Goal: Check status: Check status

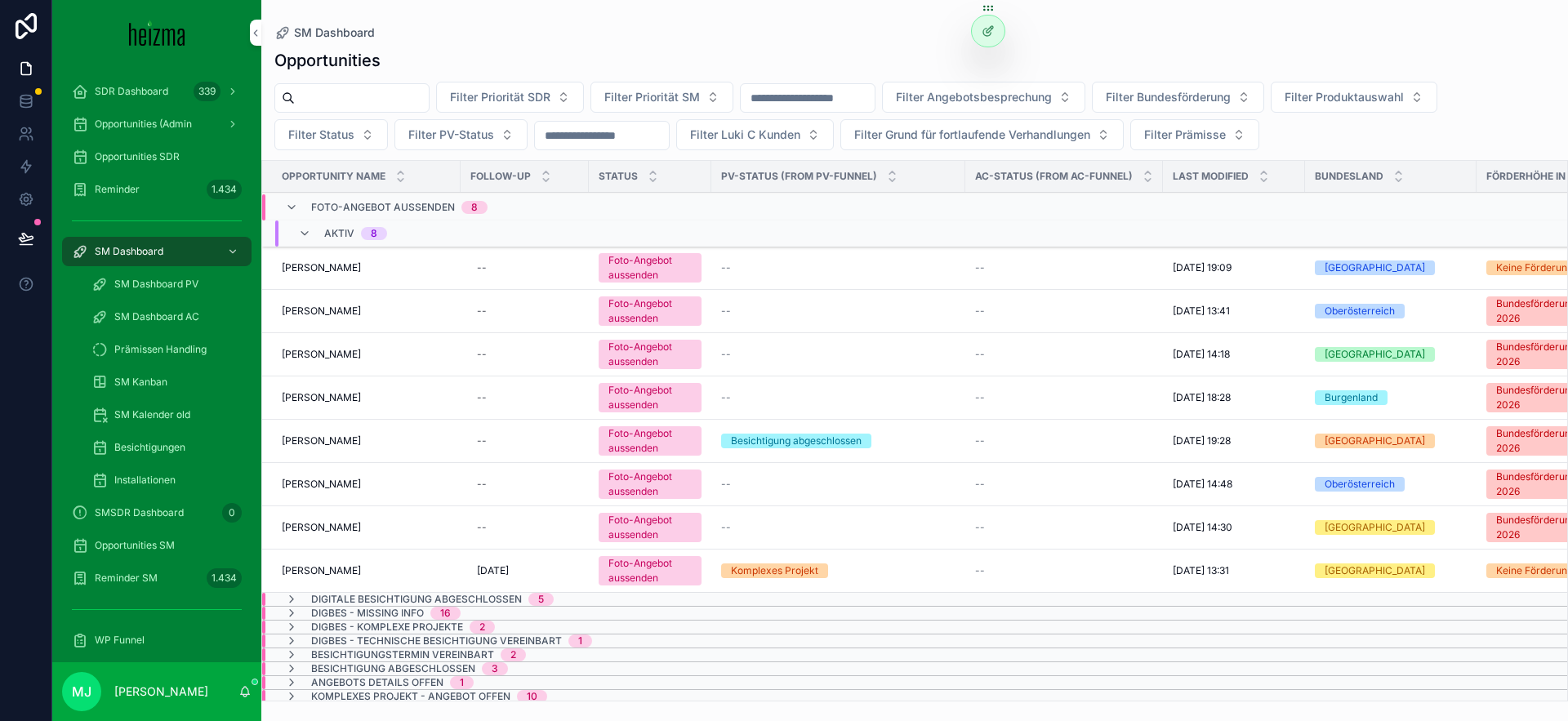
scroll to position [274, 0]
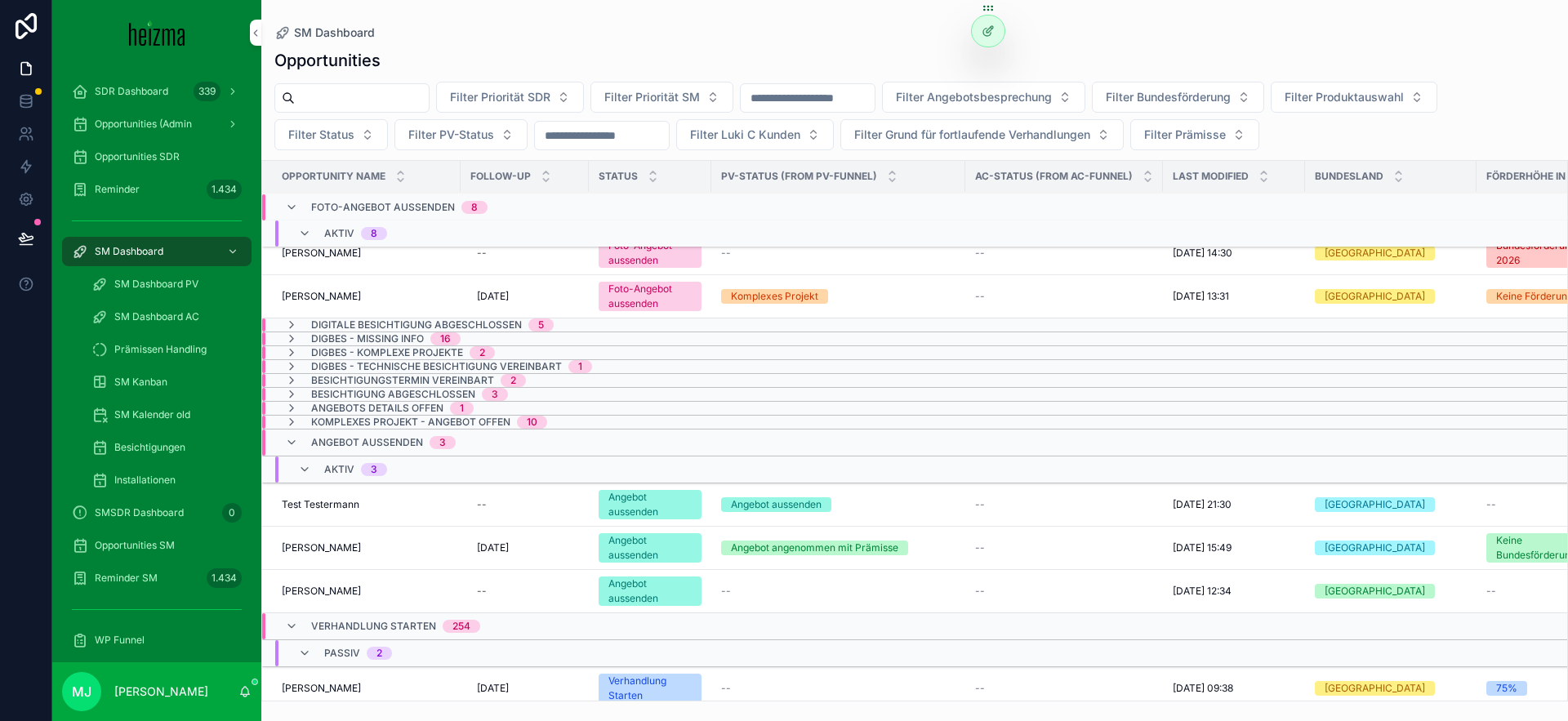
click at [394, 436] on span "Angebot aussenden" at bounding box center [366, 442] width 112 height 13
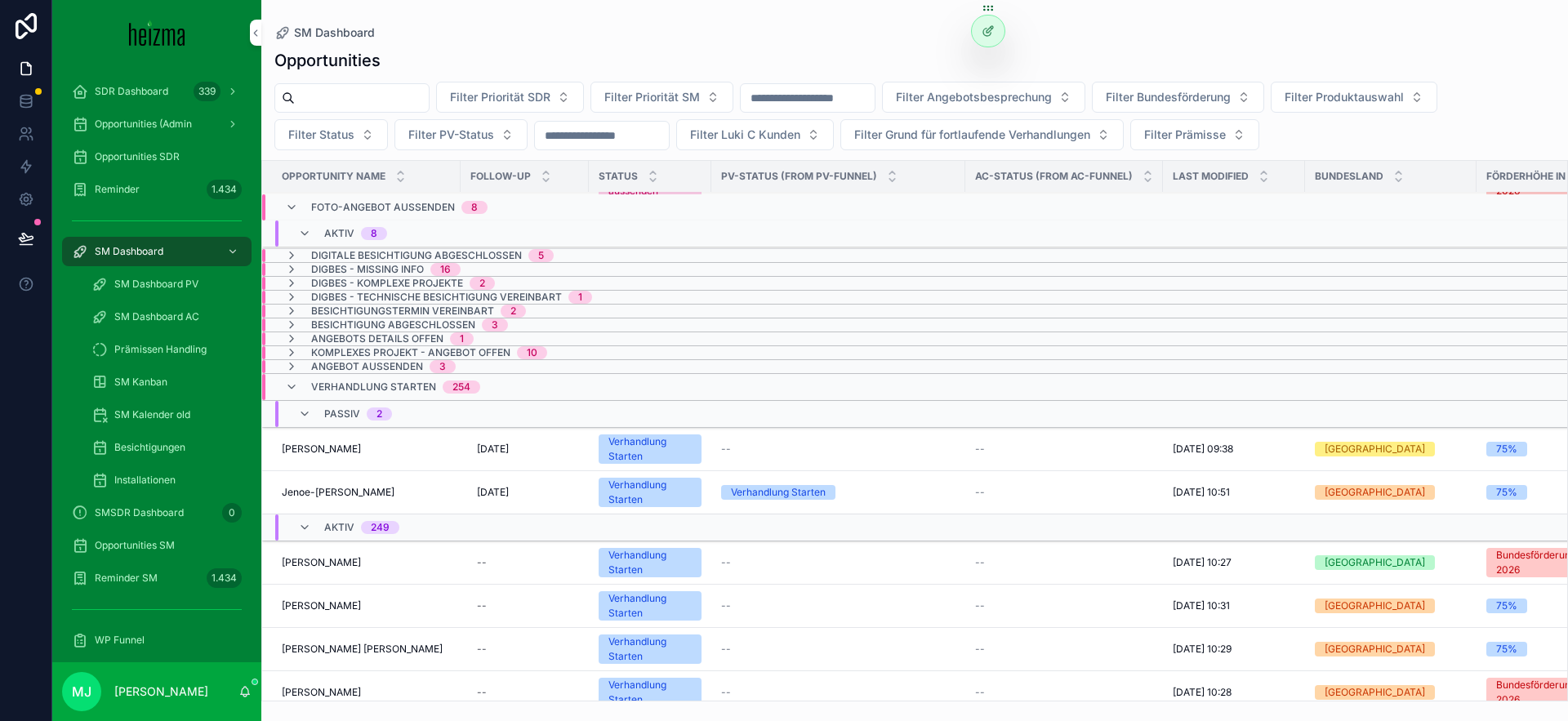
scroll to position [547, 0]
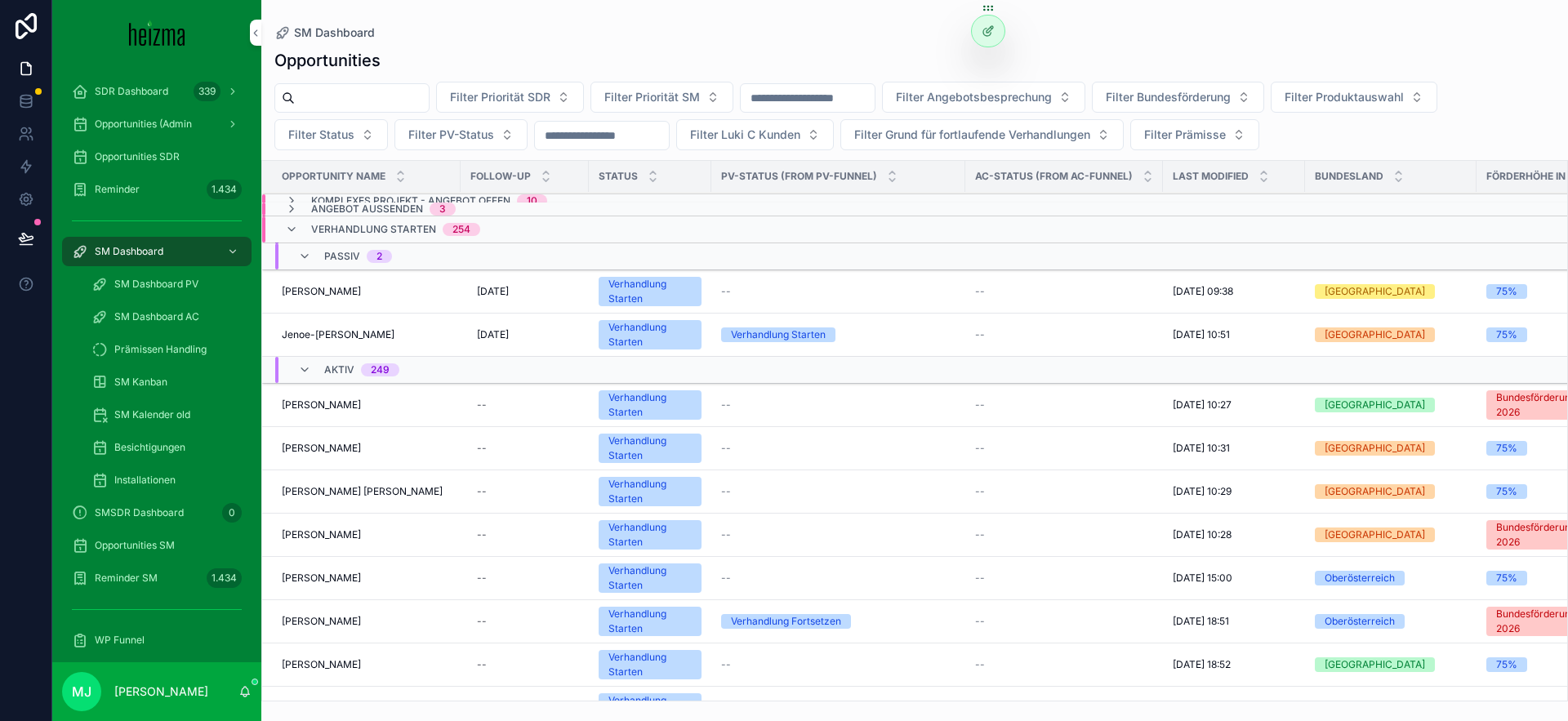
click at [409, 231] on span "Verhandlung Starten" at bounding box center [373, 229] width 125 height 13
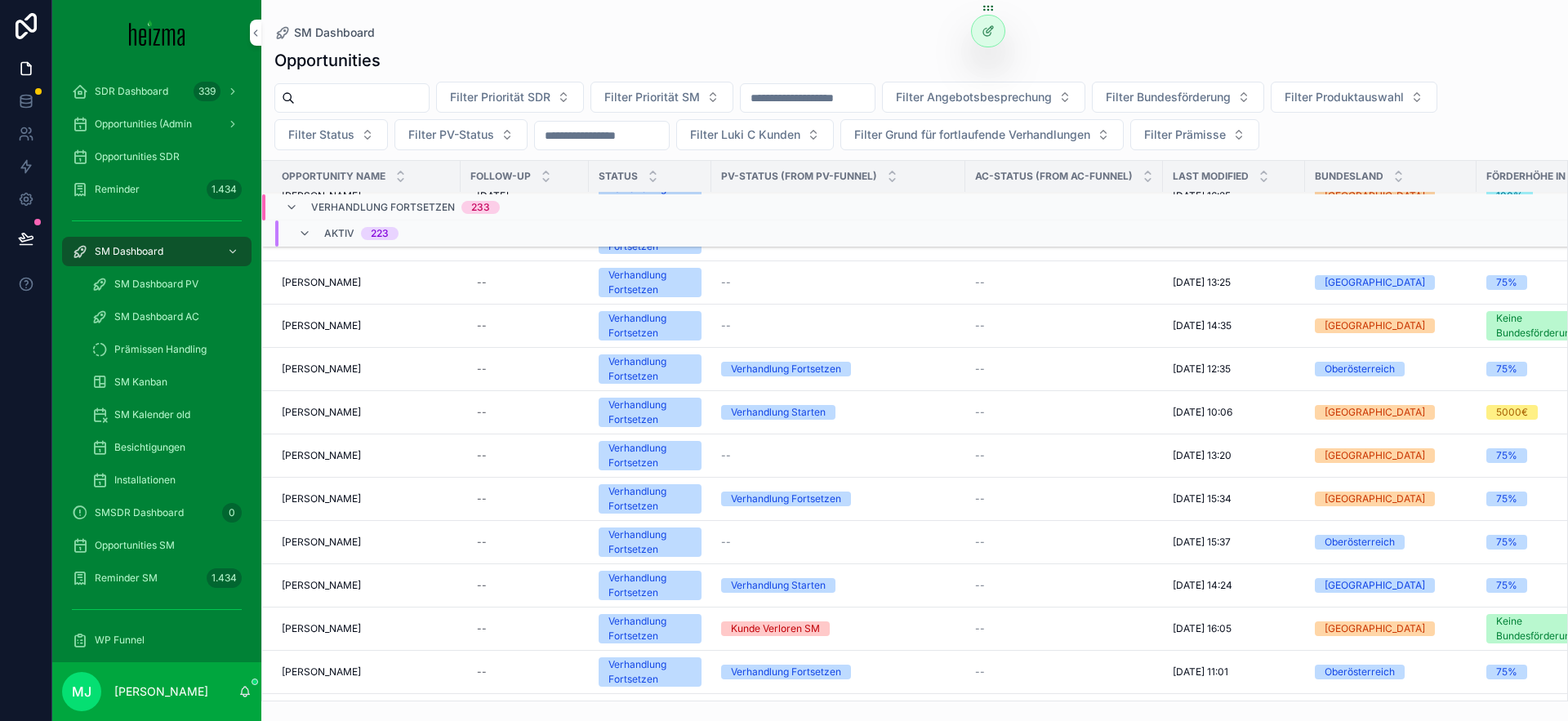
scroll to position [5231, 0]
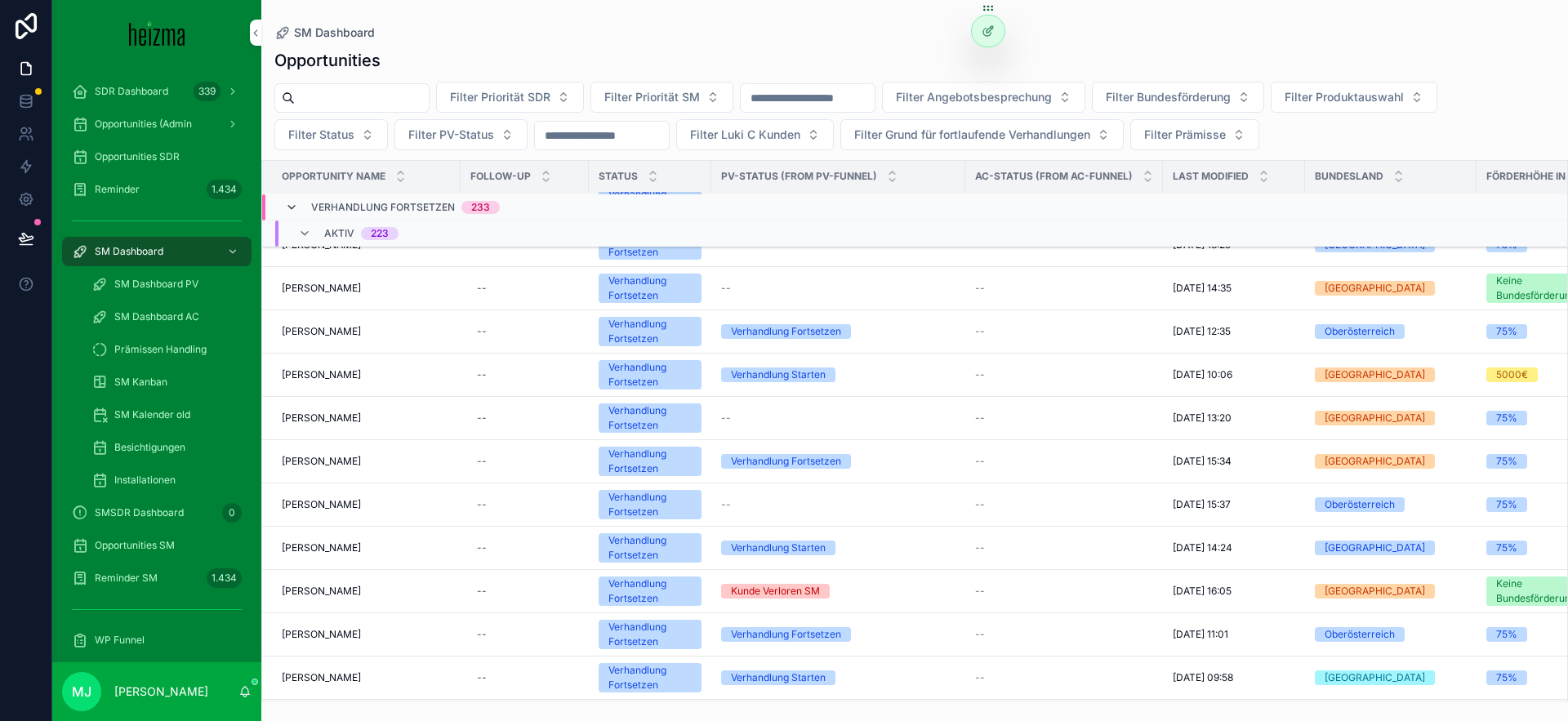
click at [294, 209] on icon "scrollable content" at bounding box center [291, 207] width 13 height 13
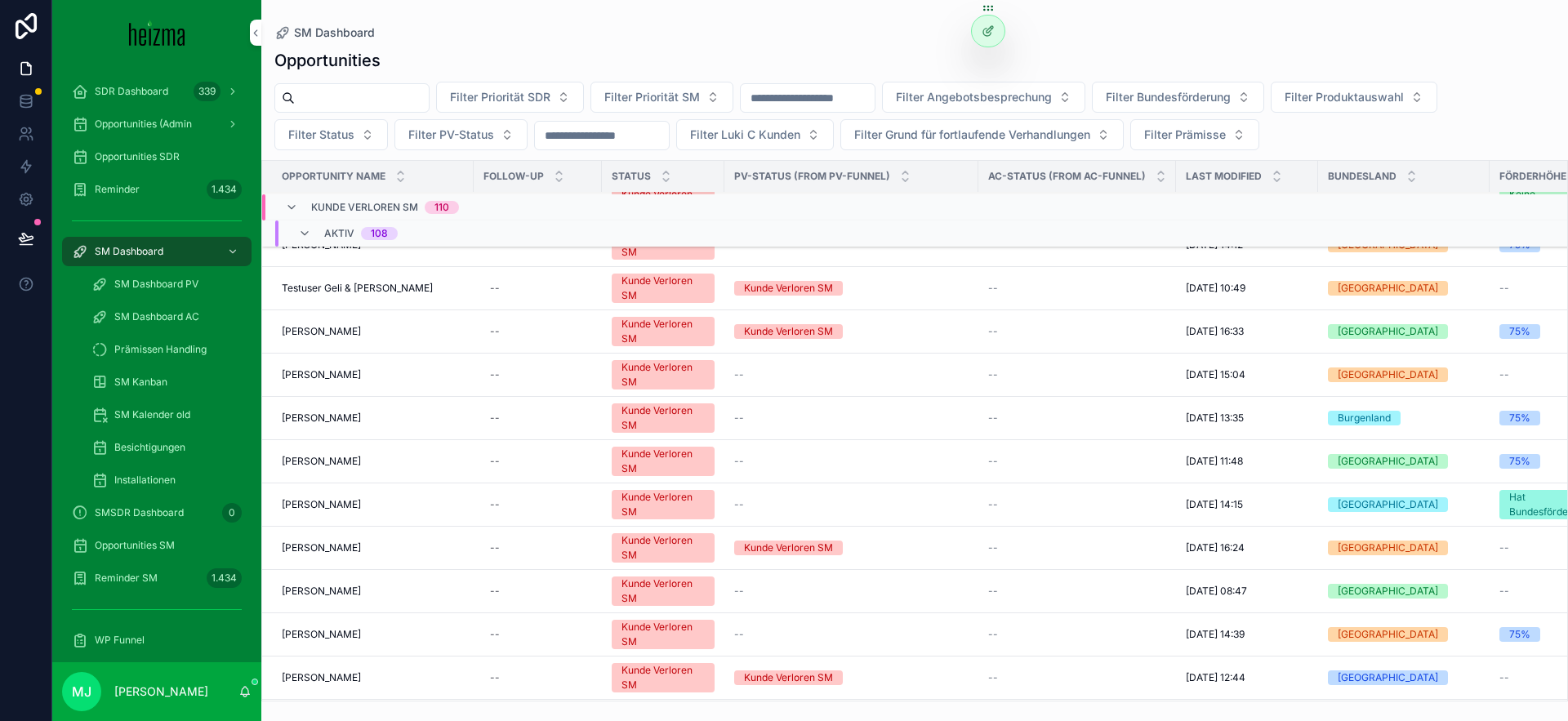
click at [227, 252] on icon "scrollable content" at bounding box center [232, 251] width 11 height 11
click at [297, 204] on icon "scrollable content" at bounding box center [291, 207] width 13 height 13
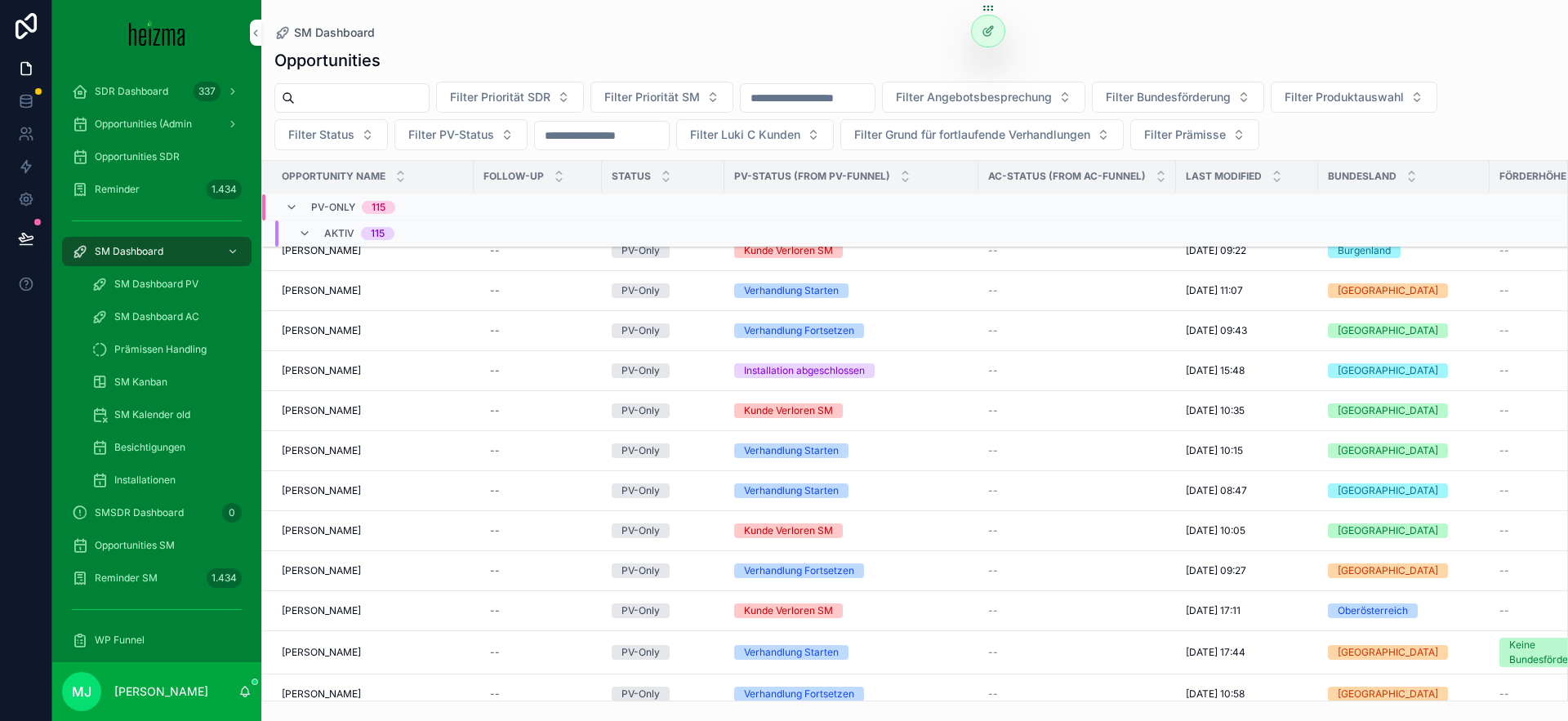
scroll to position [5195, 0]
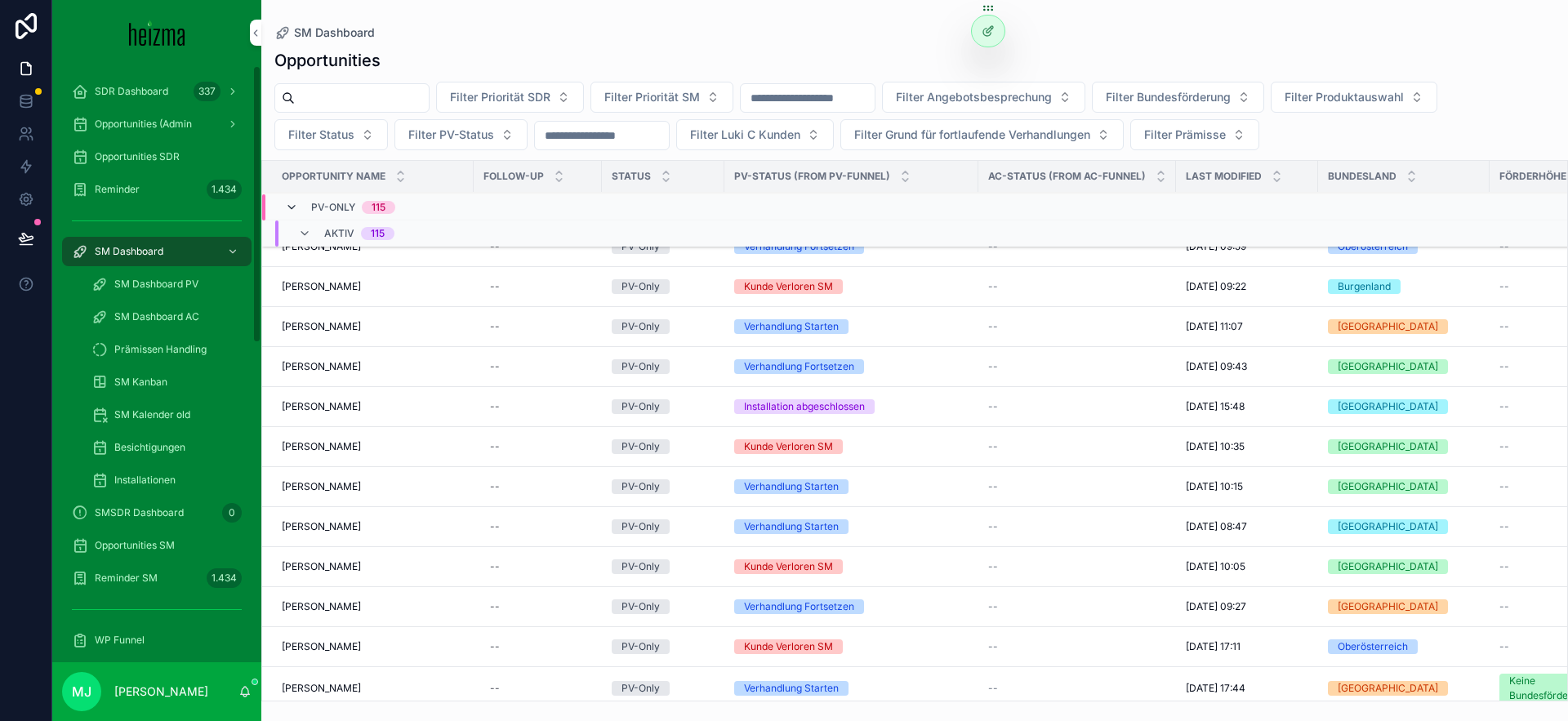
click at [286, 205] on icon "scrollable content" at bounding box center [291, 207] width 13 height 13
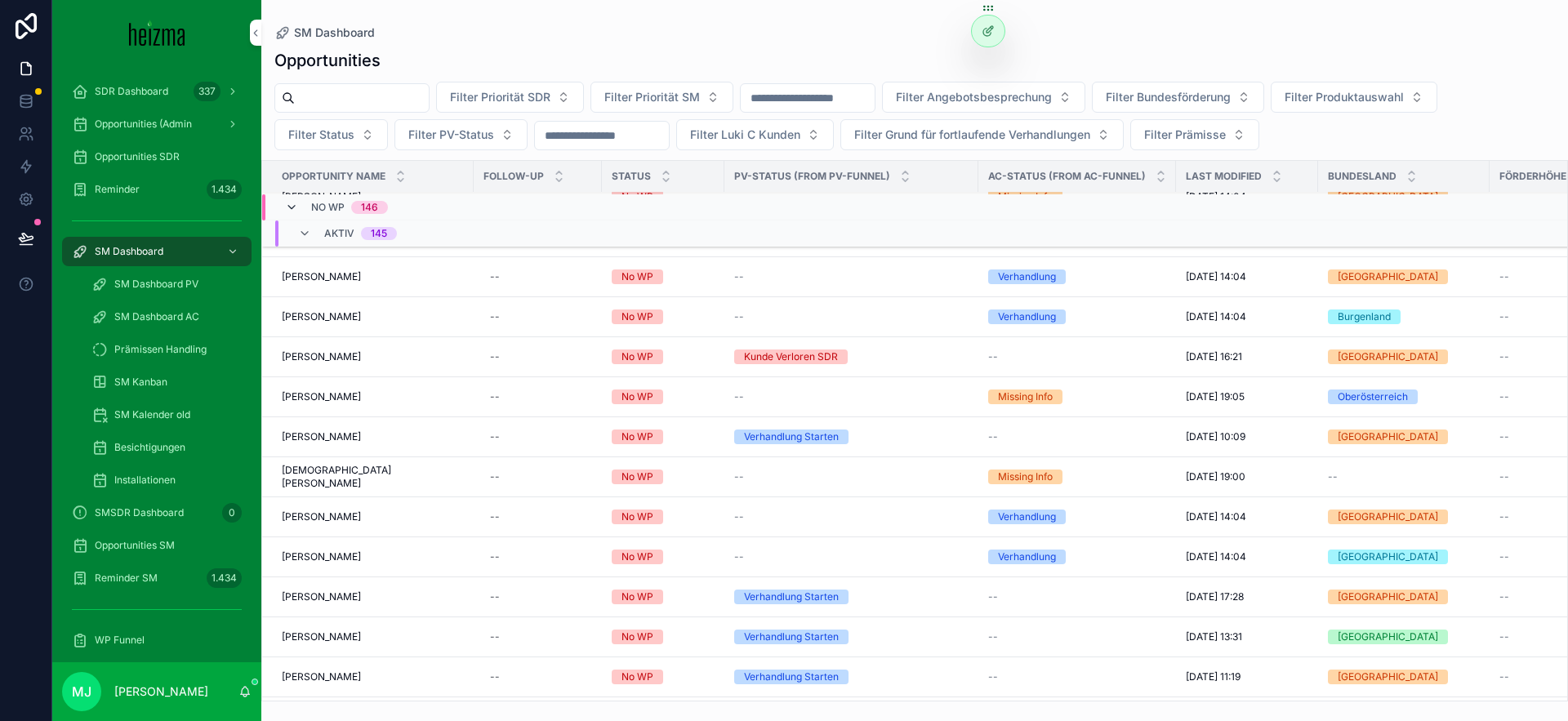
scroll to position [5058, 0]
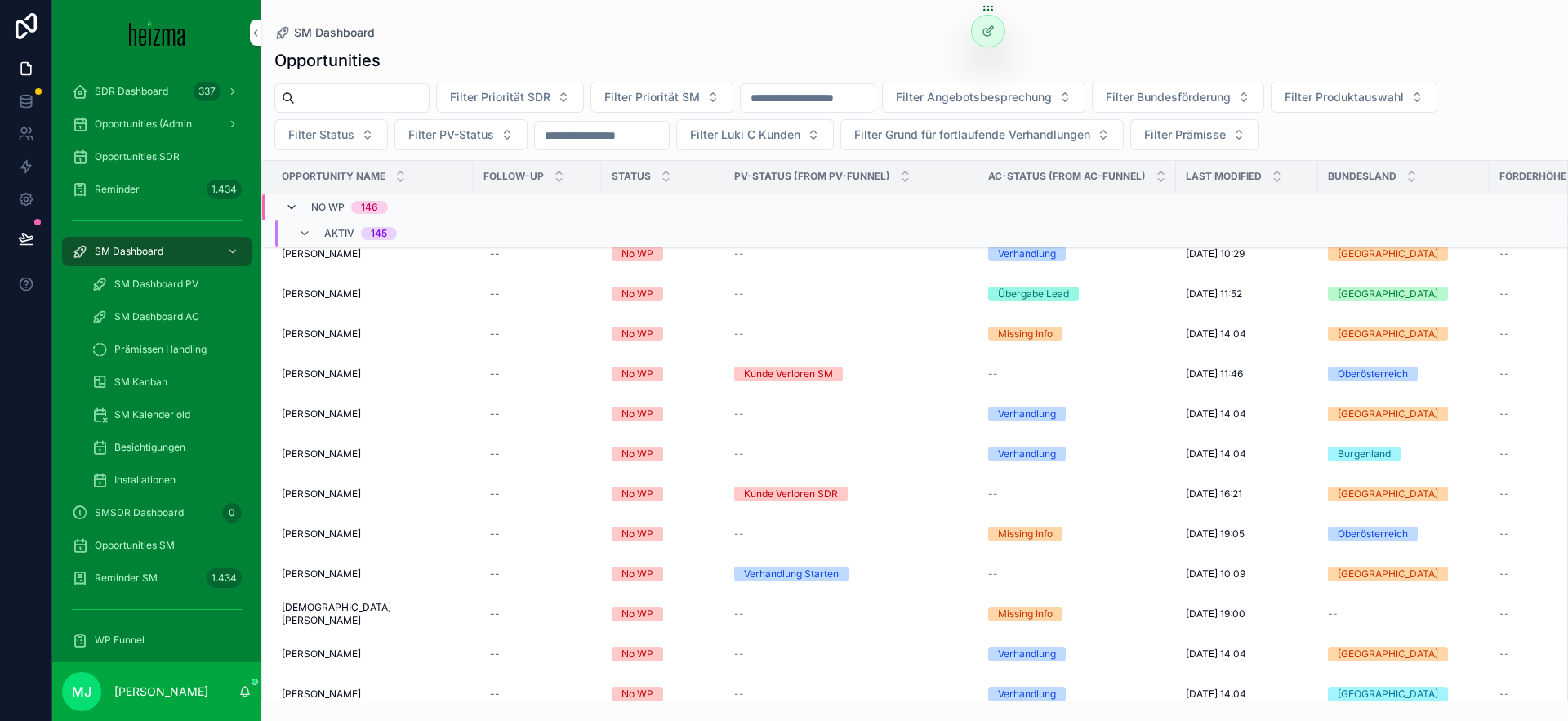
click at [290, 205] on icon "scrollable content" at bounding box center [291, 207] width 13 height 13
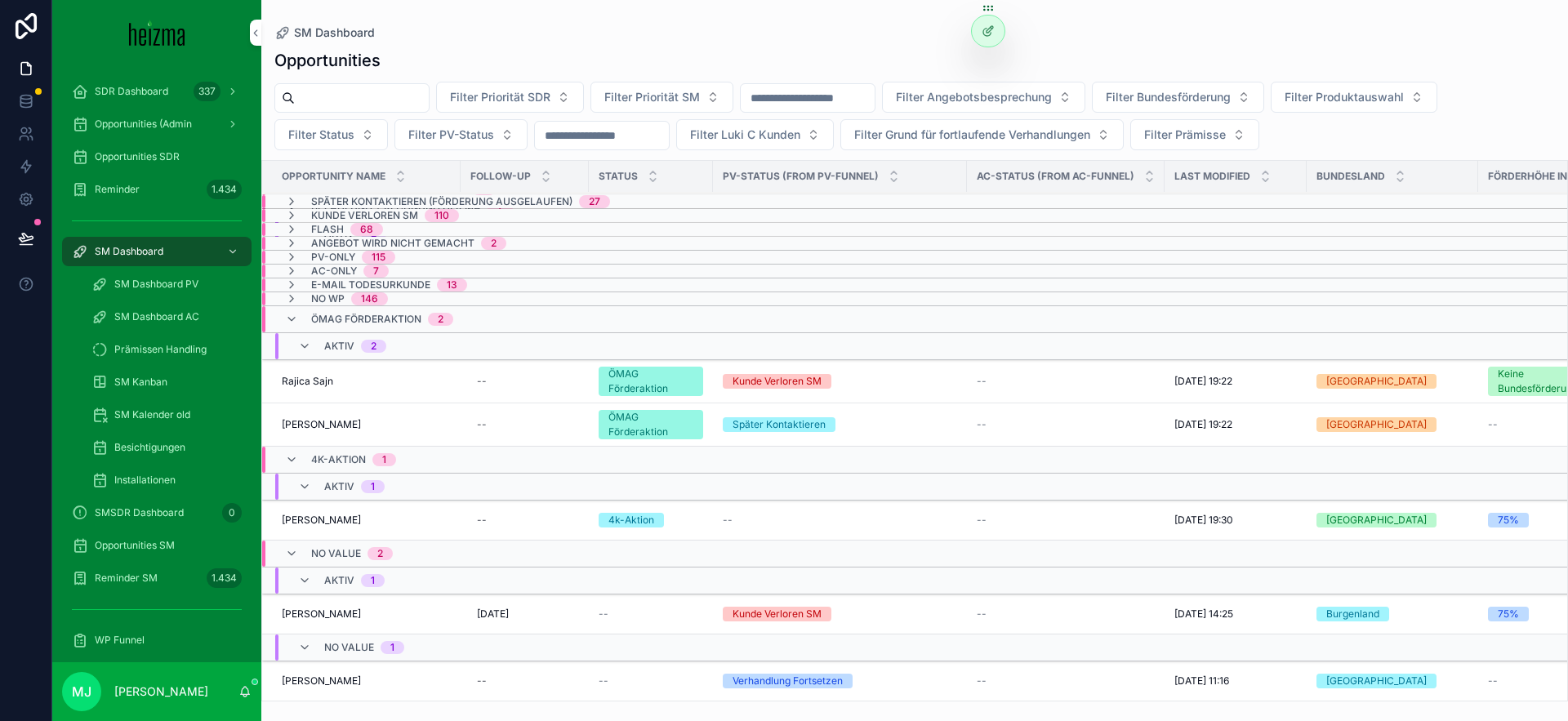
scroll to position [2738, 0]
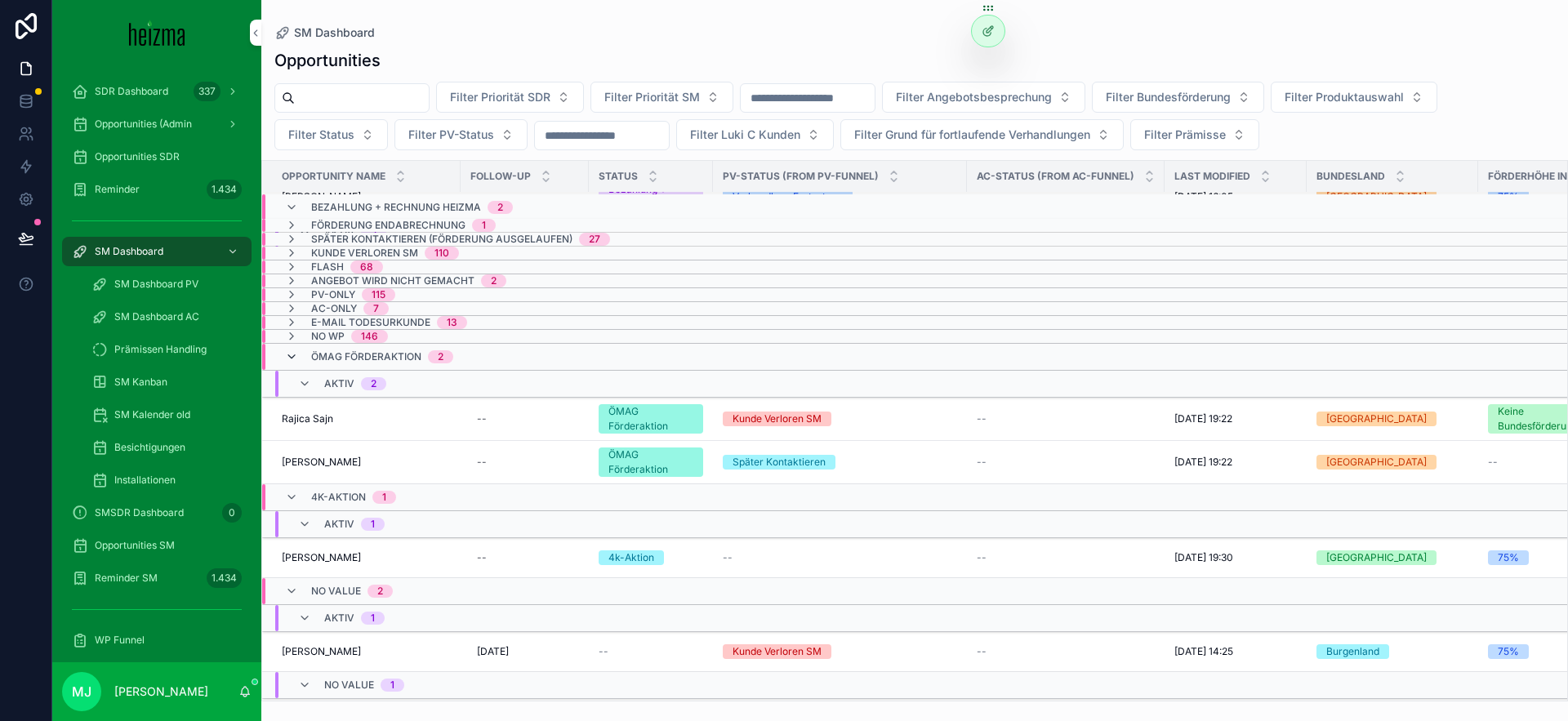
click at [295, 357] on icon "scrollable content" at bounding box center [291, 357] width 13 height 13
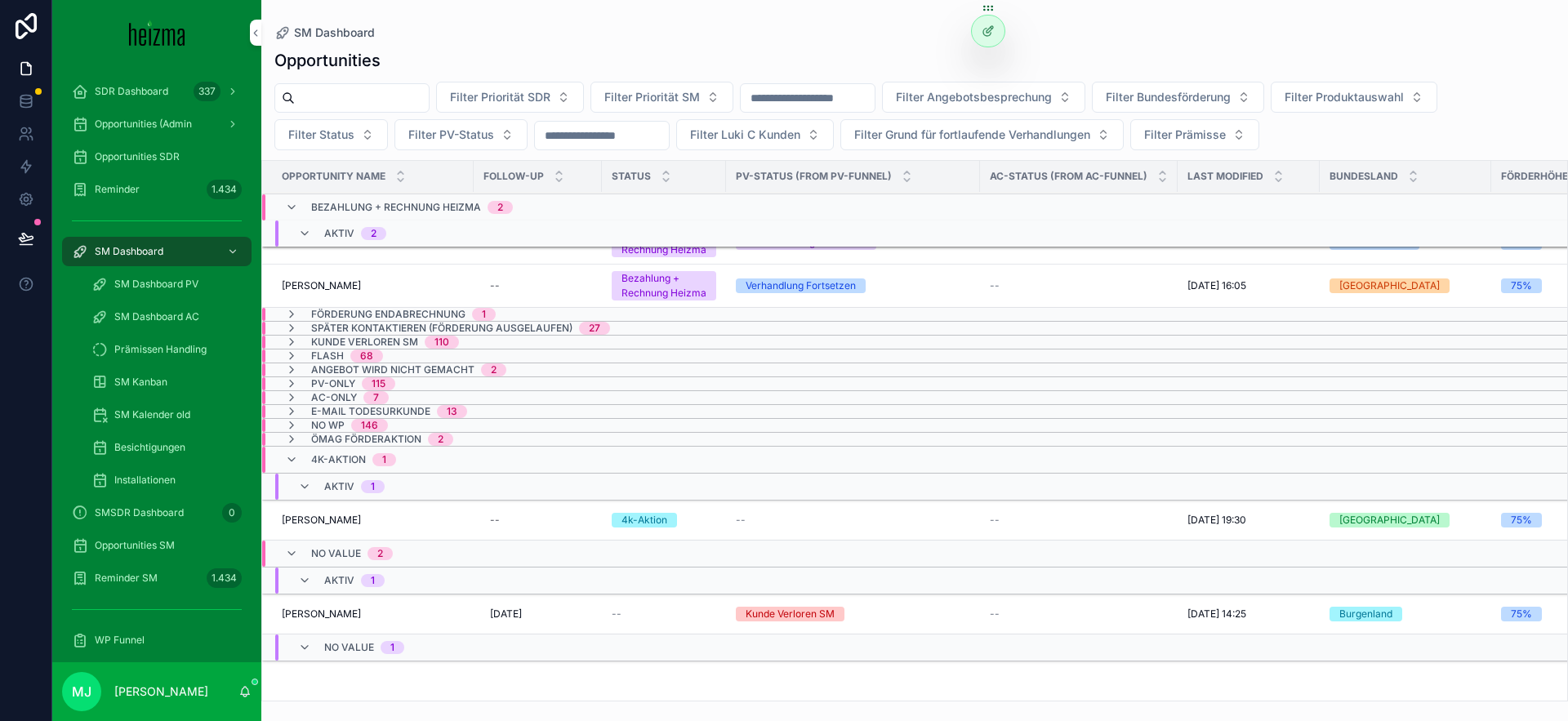
scroll to position [2501, 0]
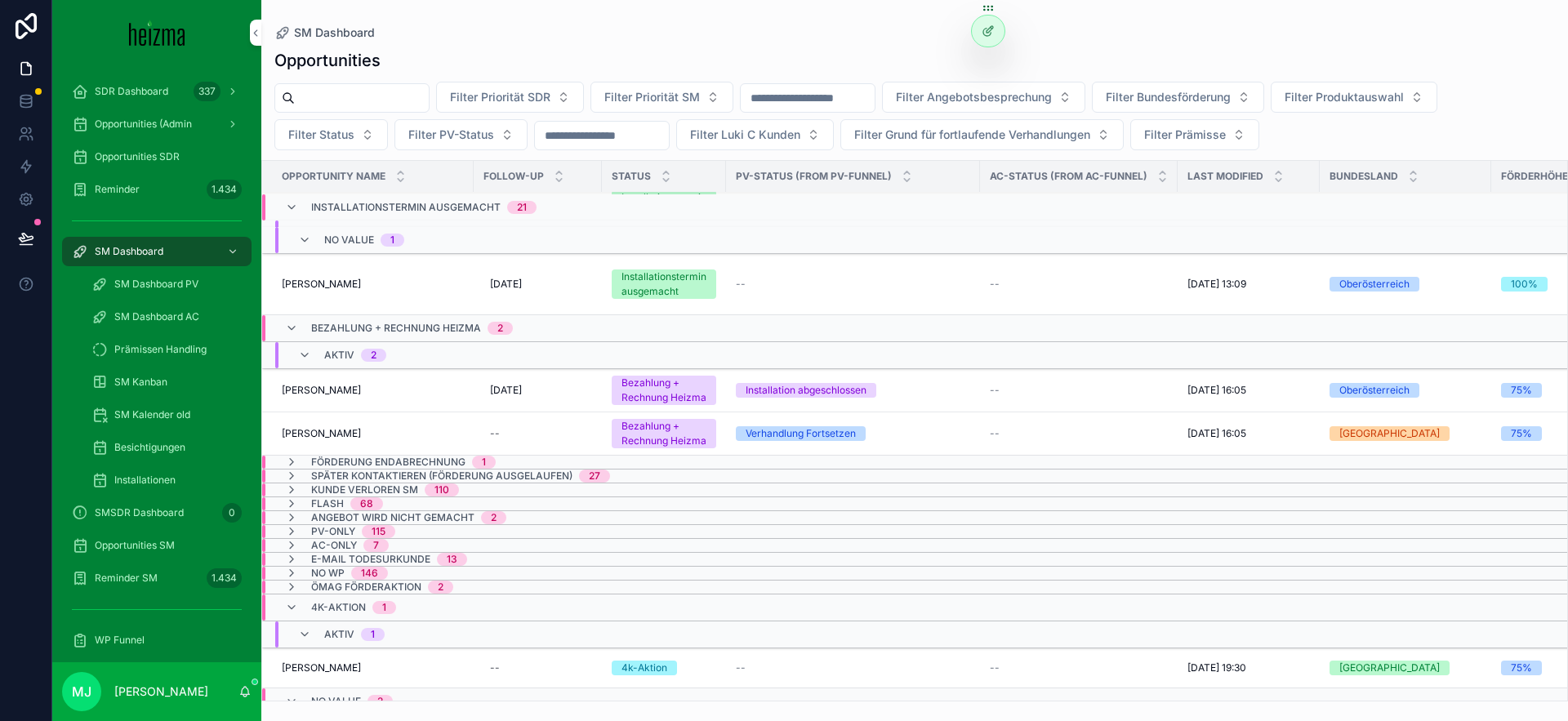
click at [284, 325] on div "Bezahlung + Rechnung Heizma 2" at bounding box center [399, 328] width 267 height 26
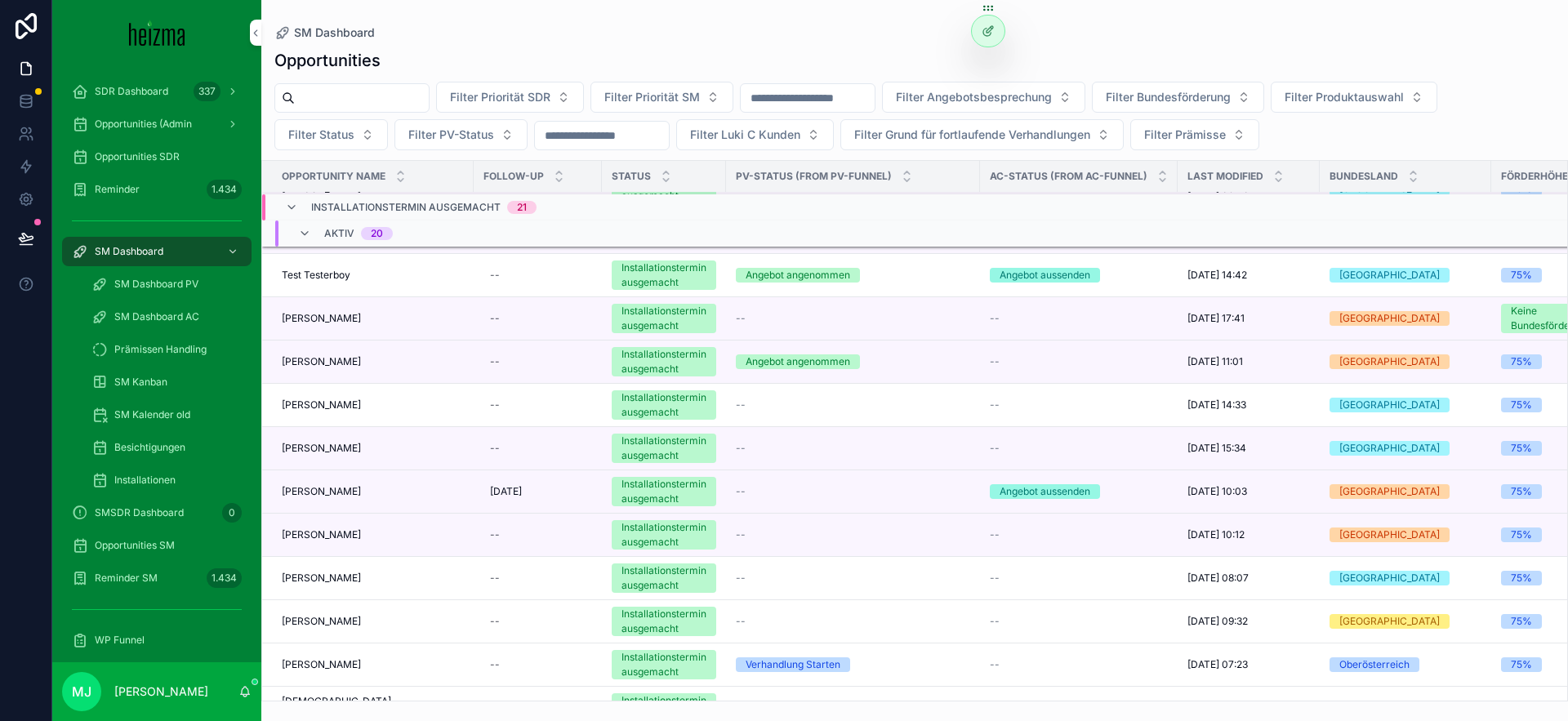
scroll to position [1588, 0]
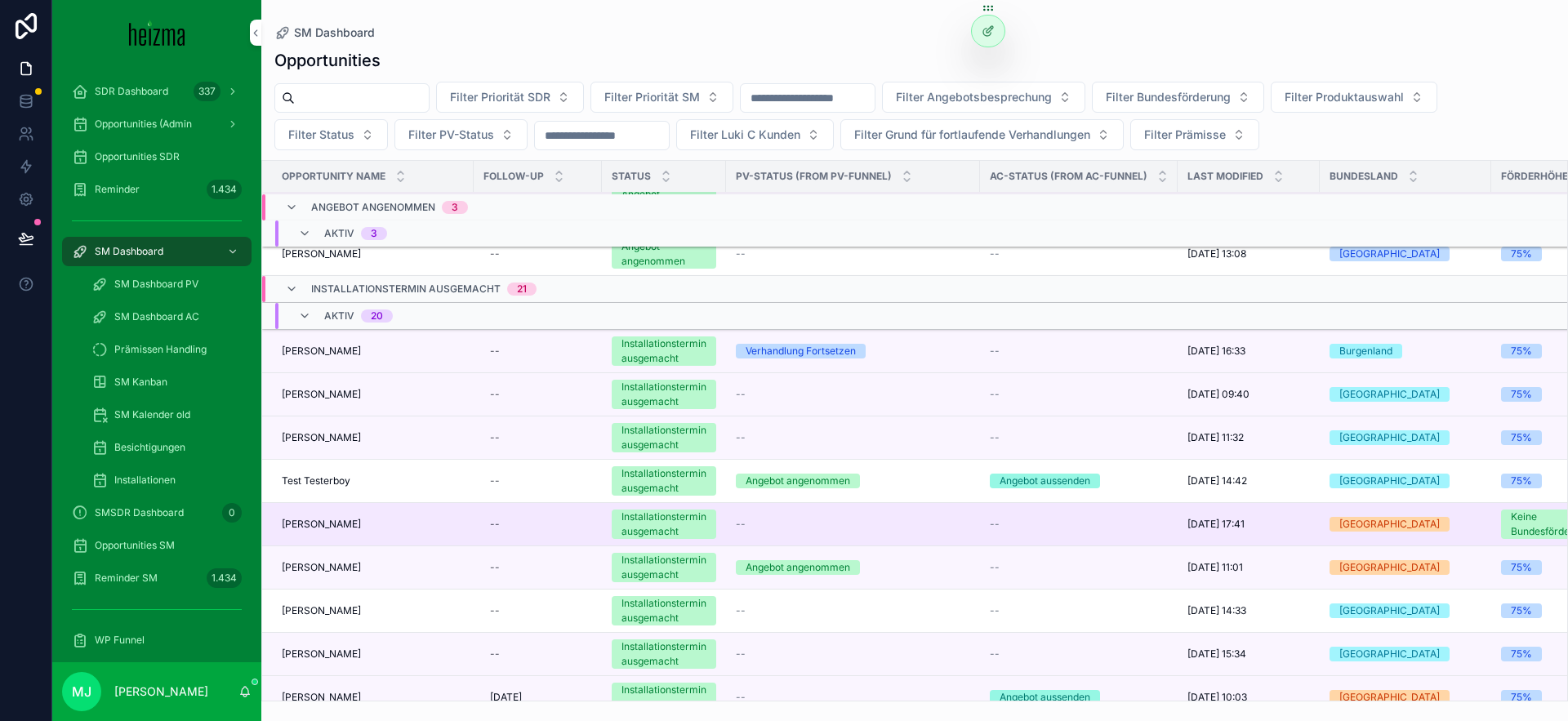
click at [314, 523] on span "[PERSON_NAME]" at bounding box center [322, 523] width 79 height 13
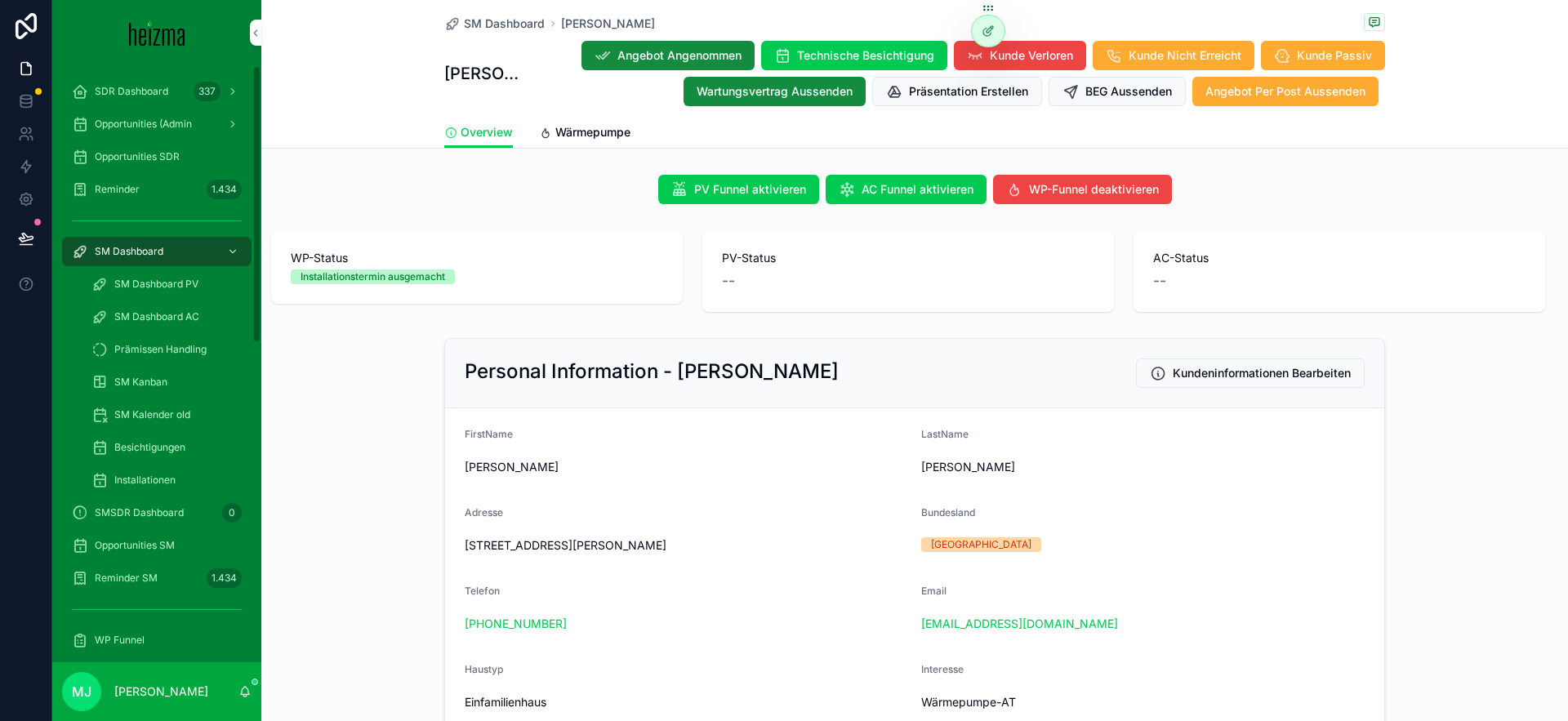
click at [180, 258] on div "SM Dashboard" at bounding box center [156, 251] width 170 height 26
